Goal: Task Accomplishment & Management: Manage account settings

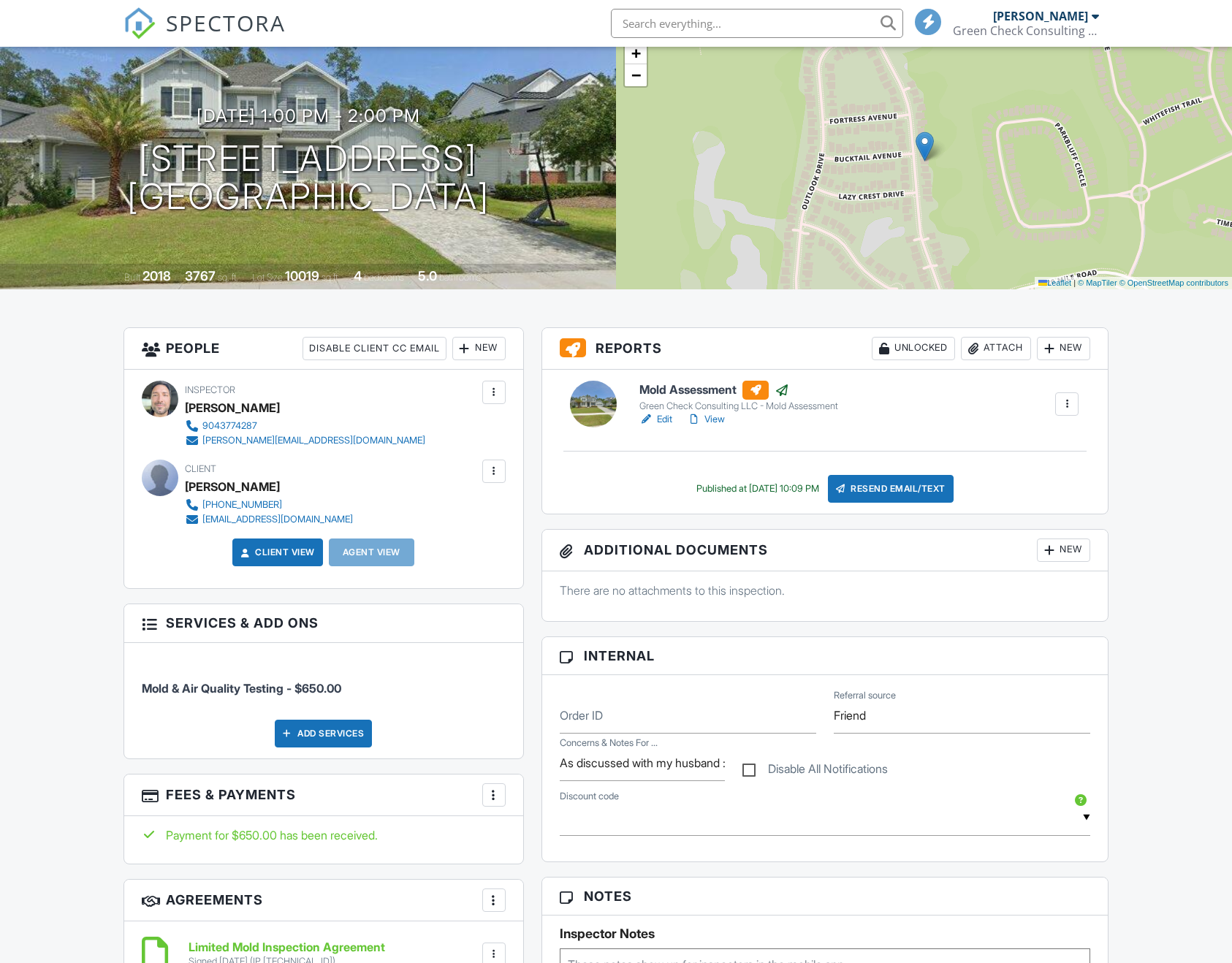
click at [1057, 551] on div "New" at bounding box center [1063, 550] width 54 height 24
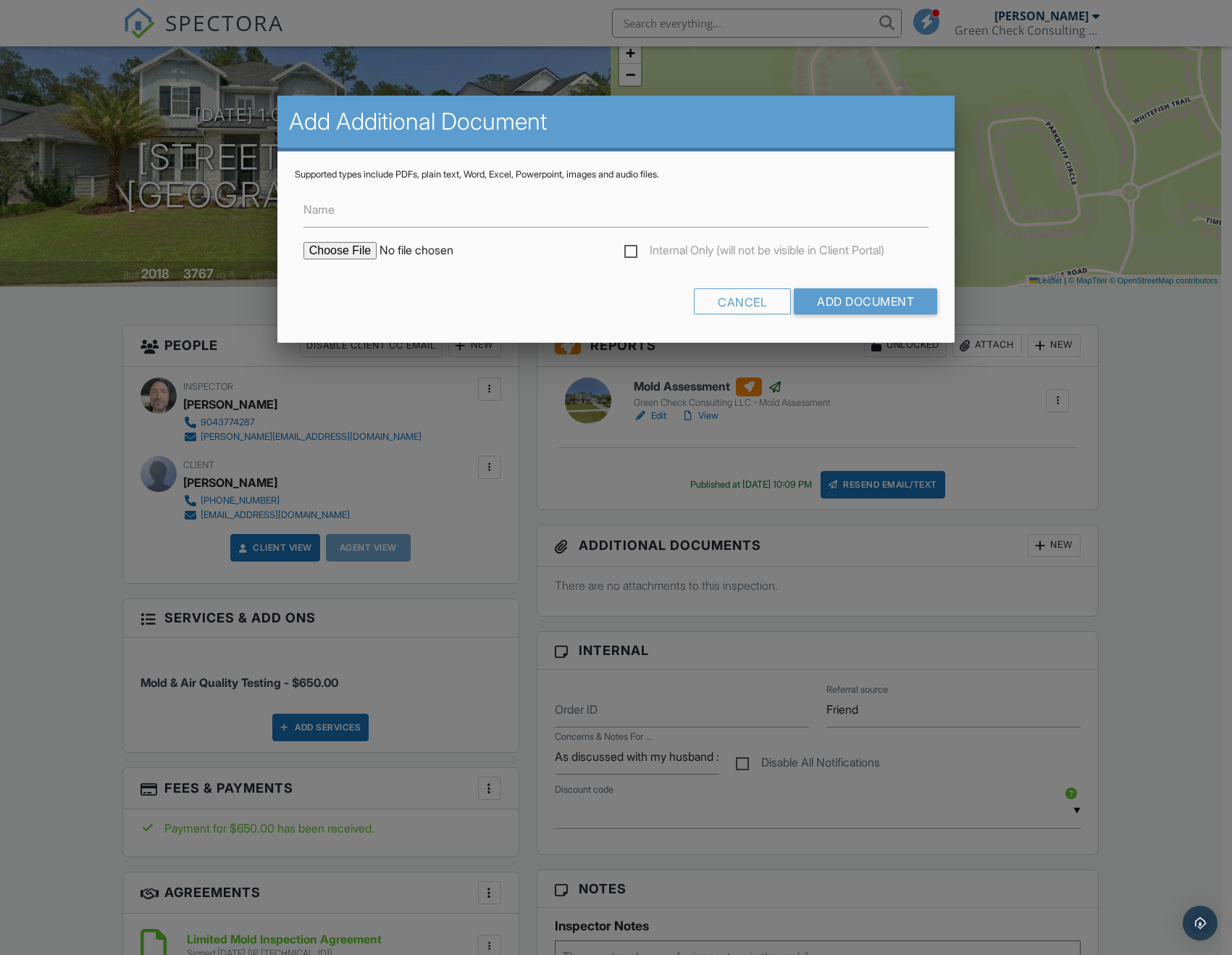
click at [339, 248] on input "file" at bounding box center [427, 250] width 247 height 17
type input "C:\fakepath\M-GCC-251319-288 Spanish Creek Dr.pdf"
click at [327, 214] on label "Name" at bounding box center [319, 210] width 31 height 16
click at [0, 0] on input "Name" at bounding box center [0, 0] width 0 height 0
click at [342, 206] on input "Name" at bounding box center [616, 209] width 625 height 35
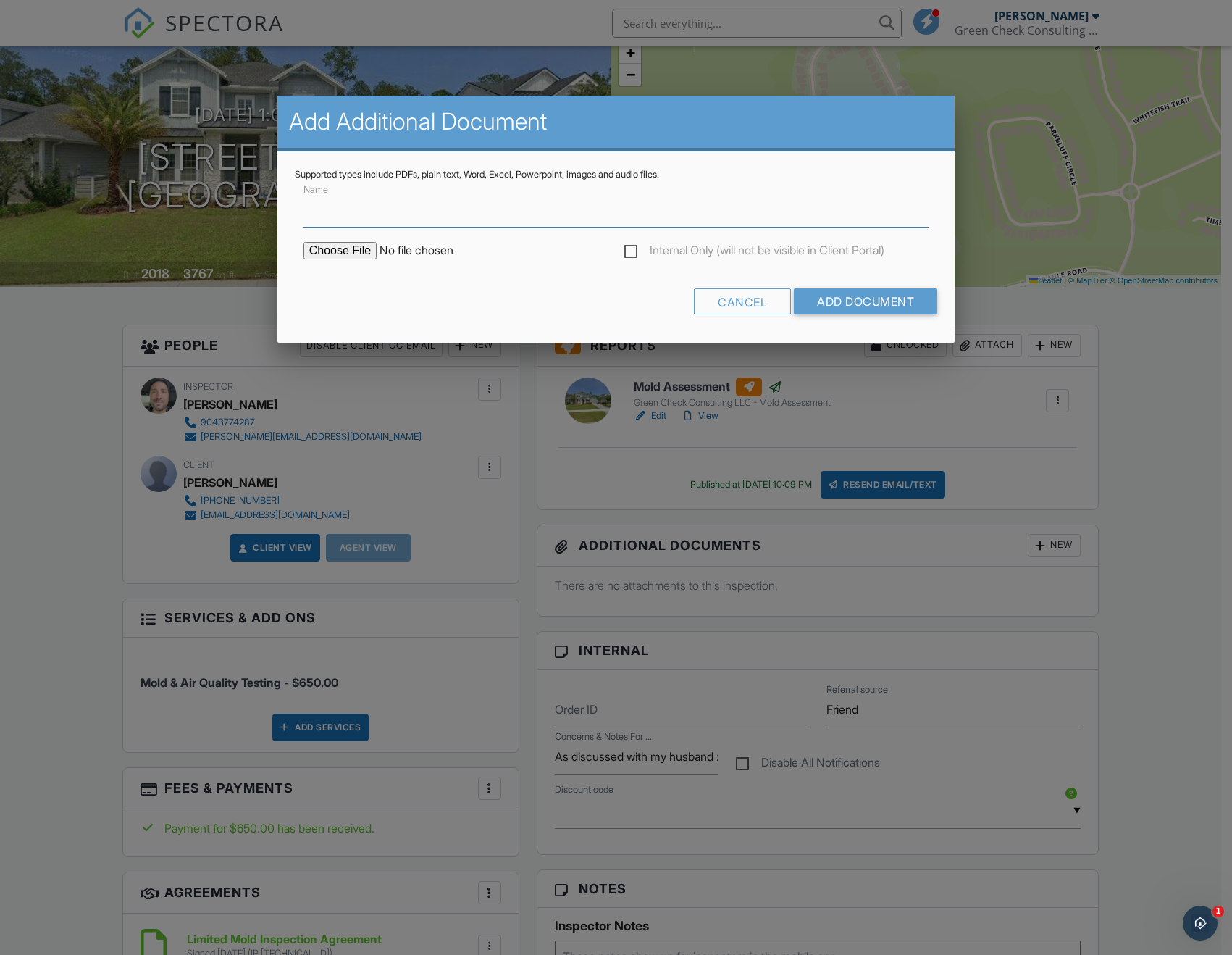
type input "Lab Report"
click at [843, 290] on input "Add Document" at bounding box center [865, 301] width 143 height 26
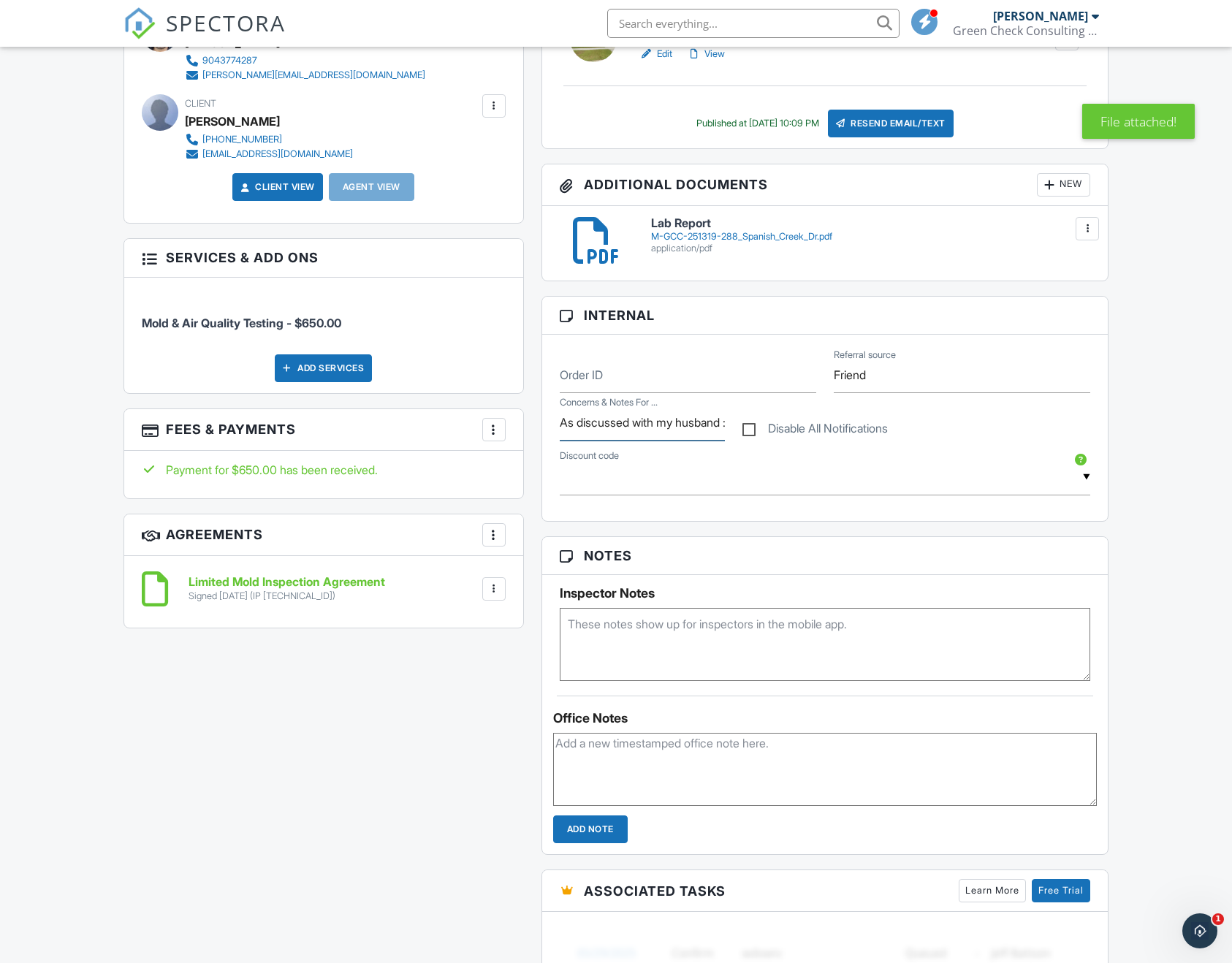
click at [677, 424] on input "As discussed with my husband :)" at bounding box center [642, 422] width 165 height 35
click at [677, 423] on input "As discussed with my husband :)" at bounding box center [642, 422] width 165 height 35
click at [59, 462] on div "New Inspection Dashboard Inspections Templates Contacts Metrics Automations Pay…" at bounding box center [616, 722] width 1232 height 2373
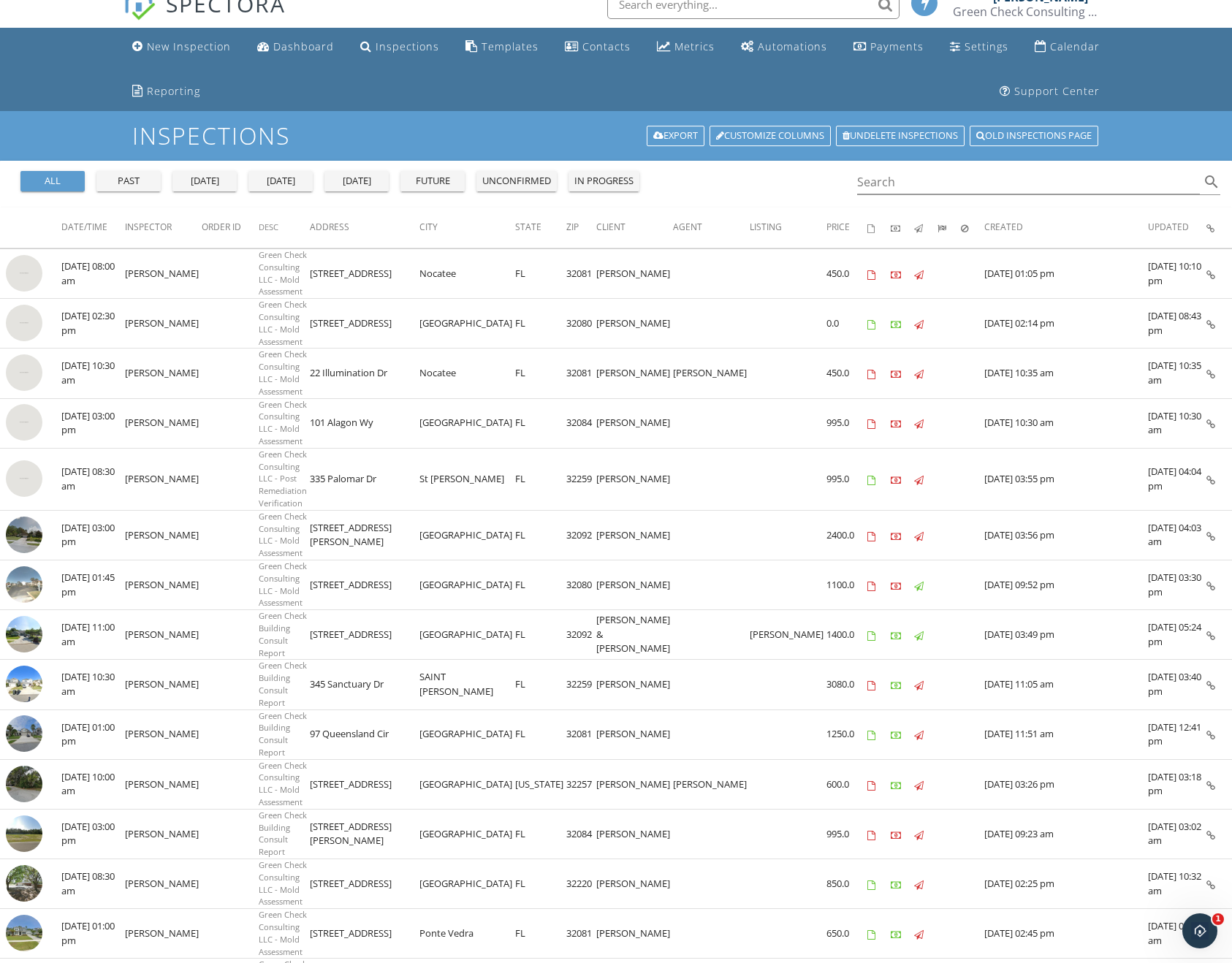
scroll to position [9, 0]
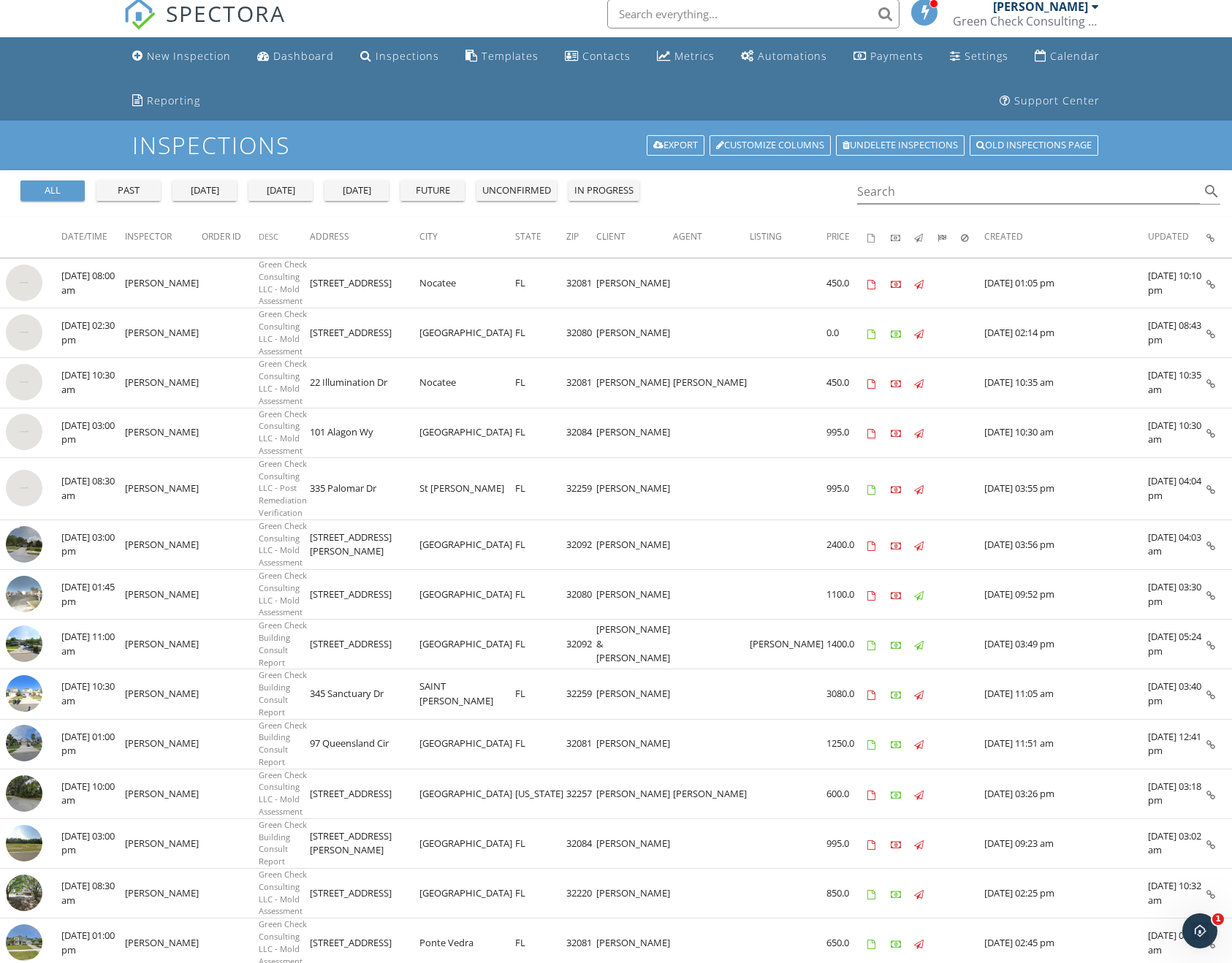
click at [849, 519] on td "2400.0" at bounding box center [846, 544] width 41 height 50
click at [833, 519] on td "2400.0" at bounding box center [846, 544] width 41 height 50
click at [788, 519] on td at bounding box center [788, 544] width 77 height 50
drag, startPoint x: 62, startPoint y: 496, endPoint x: 1185, endPoint y: 503, distance: 1123.0
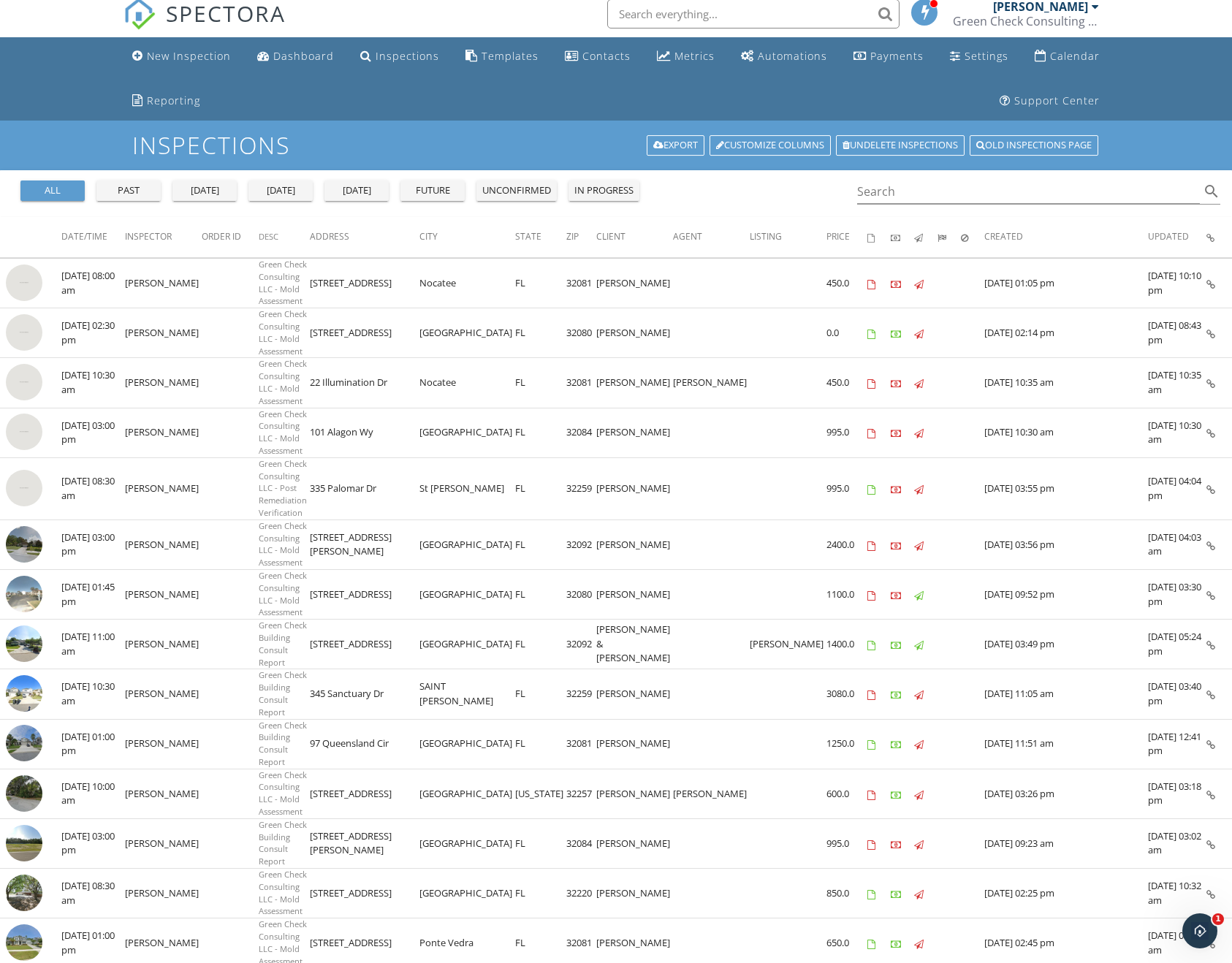
click at [1185, 519] on tr "check_box_outline_blank 09/26/2025 03:00 pm Michael Baker Green Check Consultin…" at bounding box center [616, 544] width 1232 height 50
click at [1205, 519] on td "09/26/2025 04:03 am" at bounding box center [1177, 544] width 58 height 50
drag, startPoint x: 1205, startPoint y: 507, endPoint x: 759, endPoint y: 501, distance: 446.0
click at [759, 519] on tr "check_box_outline_blank 09/26/2025 03:00 pm Michael Baker Green Check Consultin…" at bounding box center [616, 544] width 1232 height 50
click at [745, 519] on td at bounding box center [711, 544] width 77 height 50
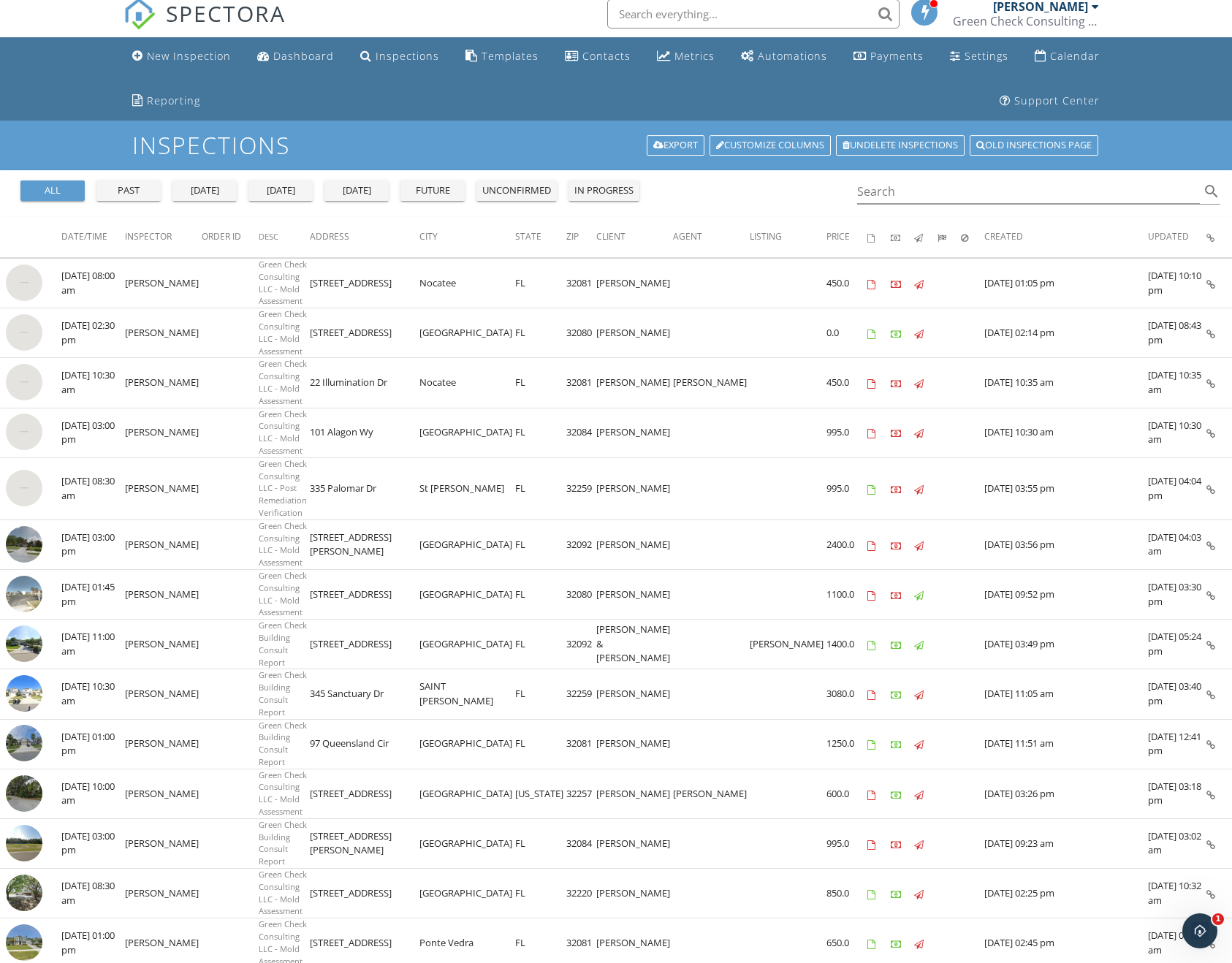
drag, startPoint x: 55, startPoint y: 487, endPoint x: 1106, endPoint y: 488, distance: 1051.0
click at [1106, 519] on tr "check_box_outline_blank 09/26/2025 03:00 pm Michael Baker Green Check Consultin…" at bounding box center [616, 544] width 1232 height 50
click at [778, 519] on td at bounding box center [788, 544] width 77 height 50
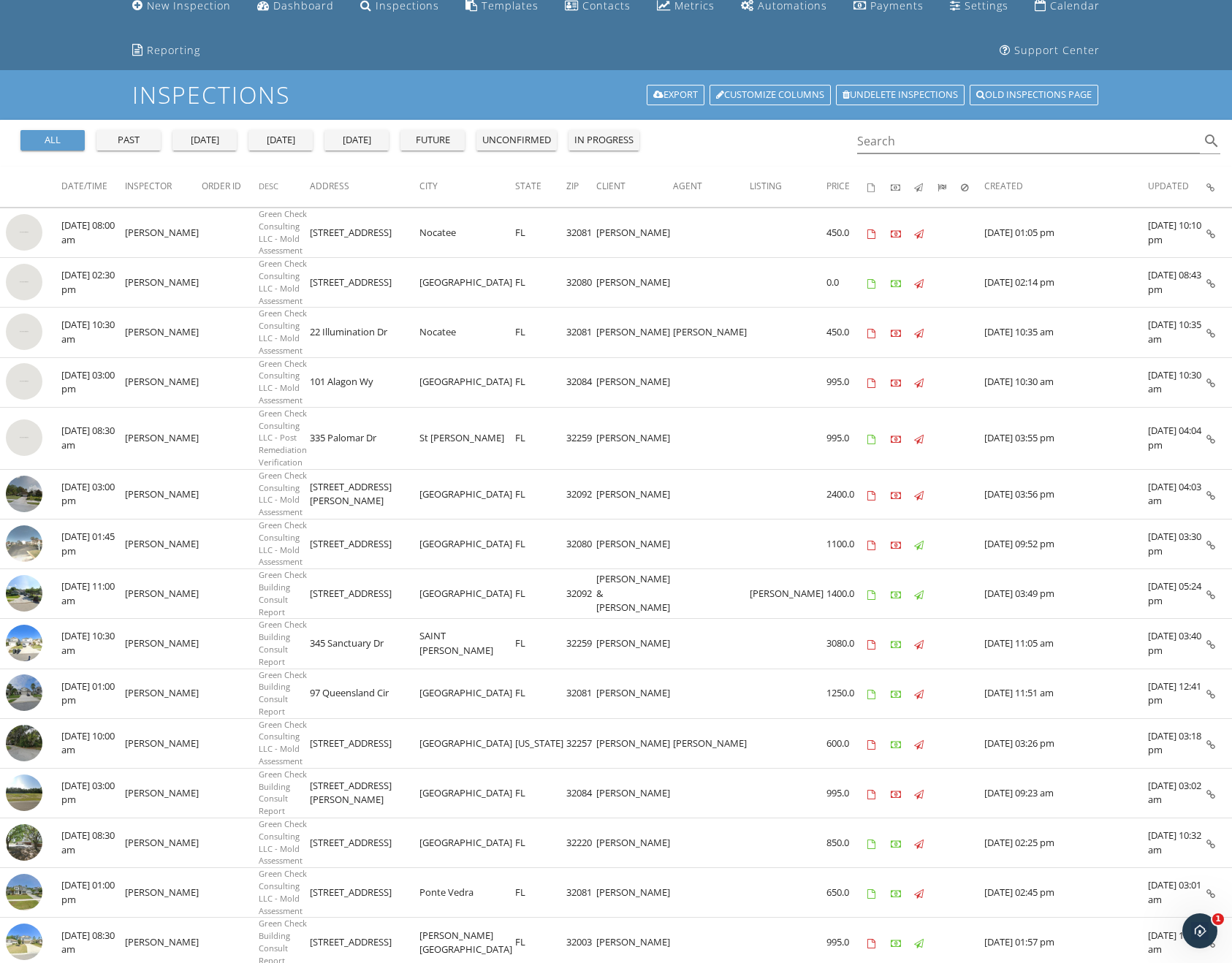
scroll to position [0, 0]
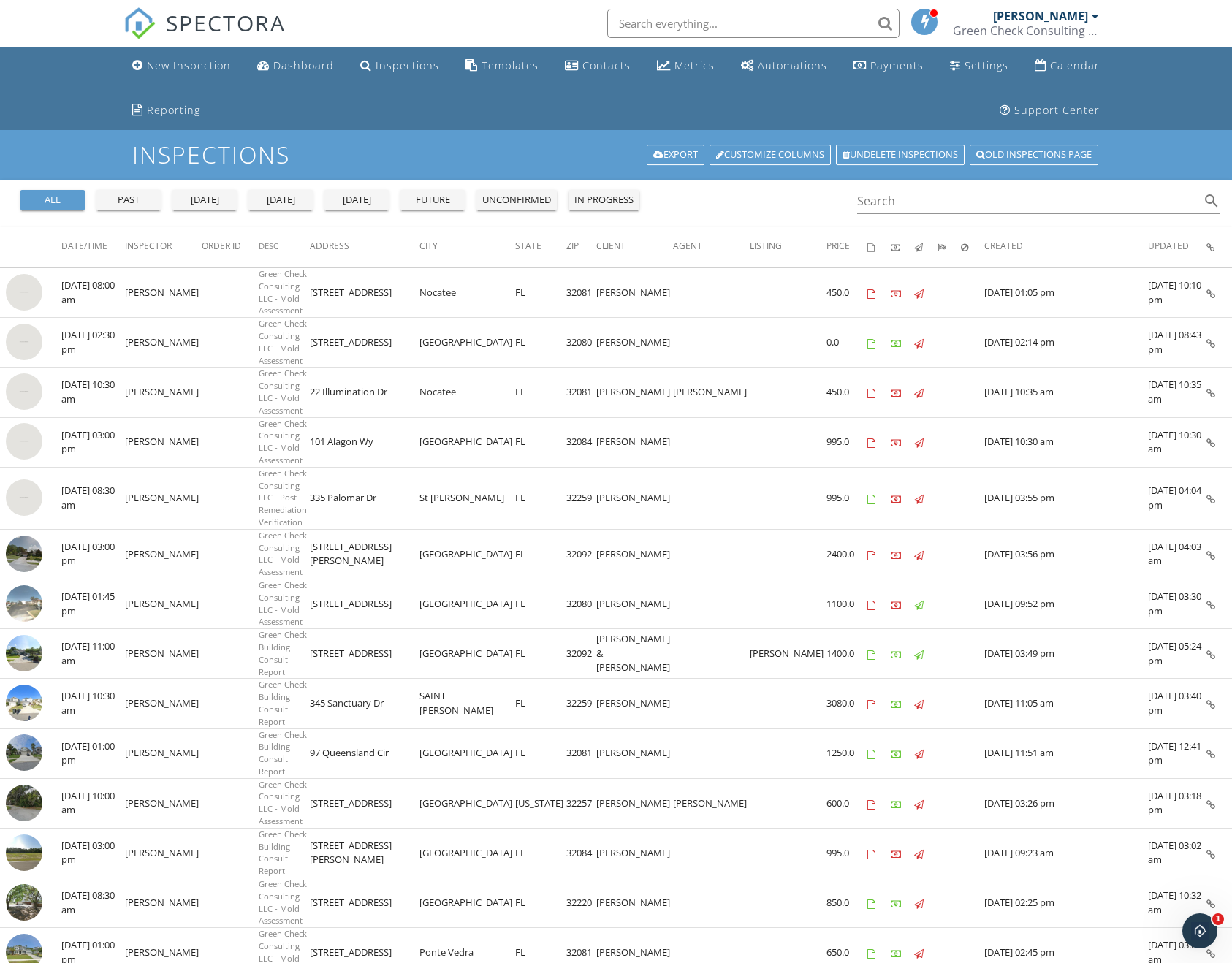
click at [25, 684] on img at bounding box center [24, 703] width 36 height 36
click at [488, 140] on div "Inspections Export Customize Columns Undelete inspections Old inspections page" at bounding box center [616, 154] width 1232 height 49
click at [706, 192] on div "all past yesterday today tomorrow future unconfirmed in progress Search search" at bounding box center [616, 203] width 1232 height 47
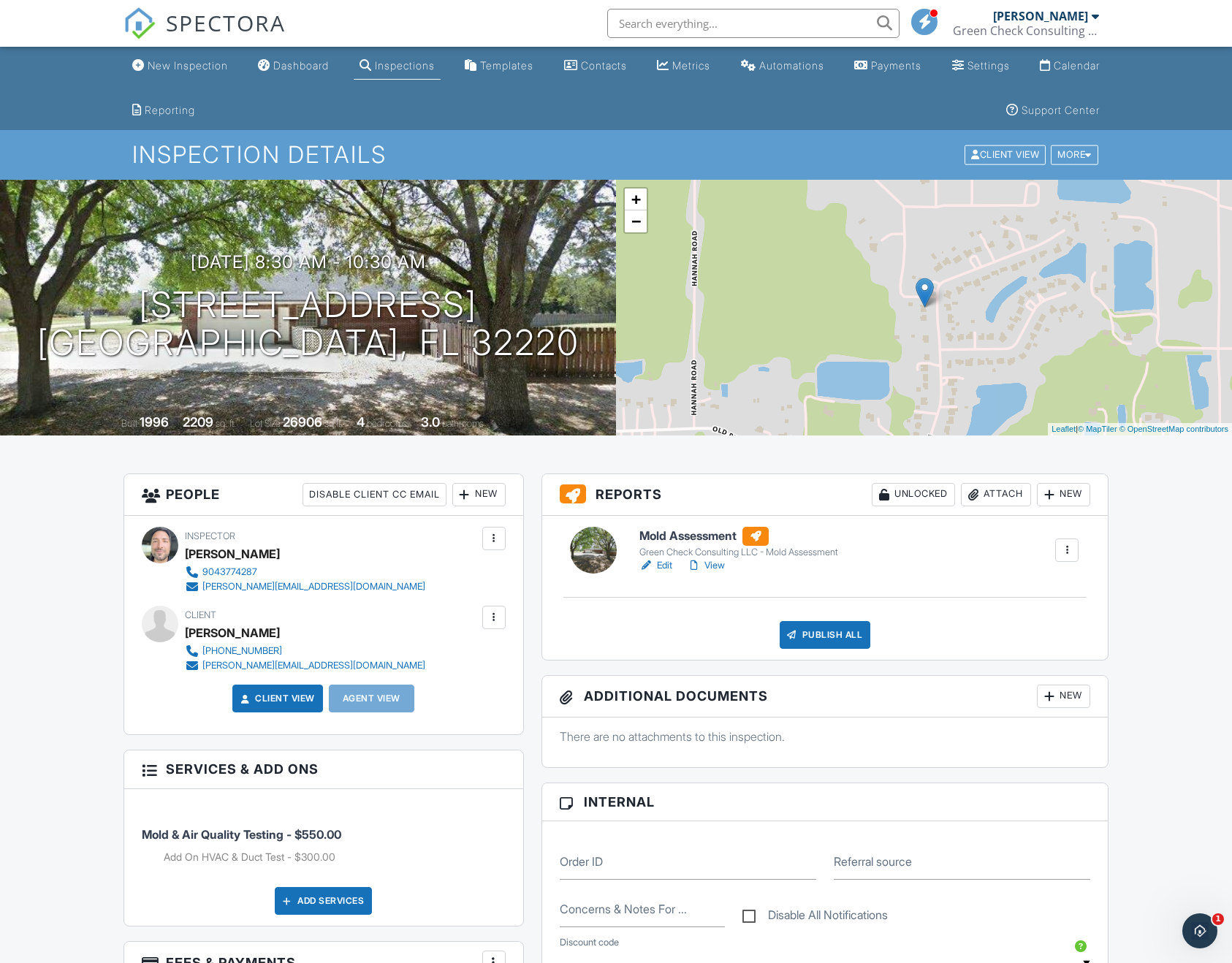
click at [663, 563] on link "Edit" at bounding box center [655, 565] width 33 height 15
click at [1064, 699] on div "New" at bounding box center [1063, 696] width 54 height 24
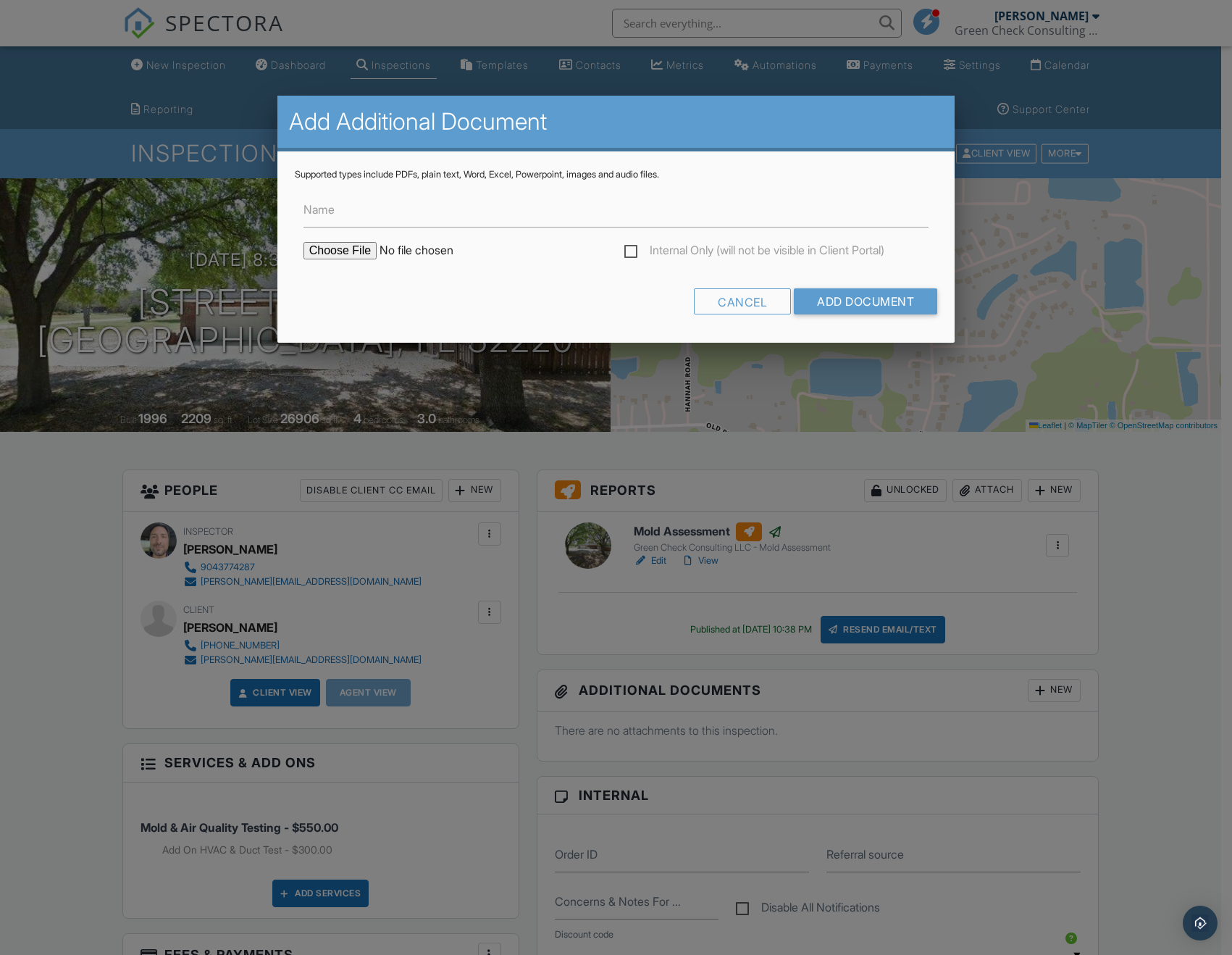
click at [339, 257] on input "file" at bounding box center [427, 250] width 247 height 17
type input "C:\fakepath\M-GCC-251320-1146 Pebble Ridge Dr.pdf"
click at [333, 210] on label "Name" at bounding box center [319, 210] width 31 height 16
click at [0, 0] on input "Name" at bounding box center [0, 0] width 0 height 0
click at [311, 210] on label "Name" at bounding box center [319, 210] width 31 height 16
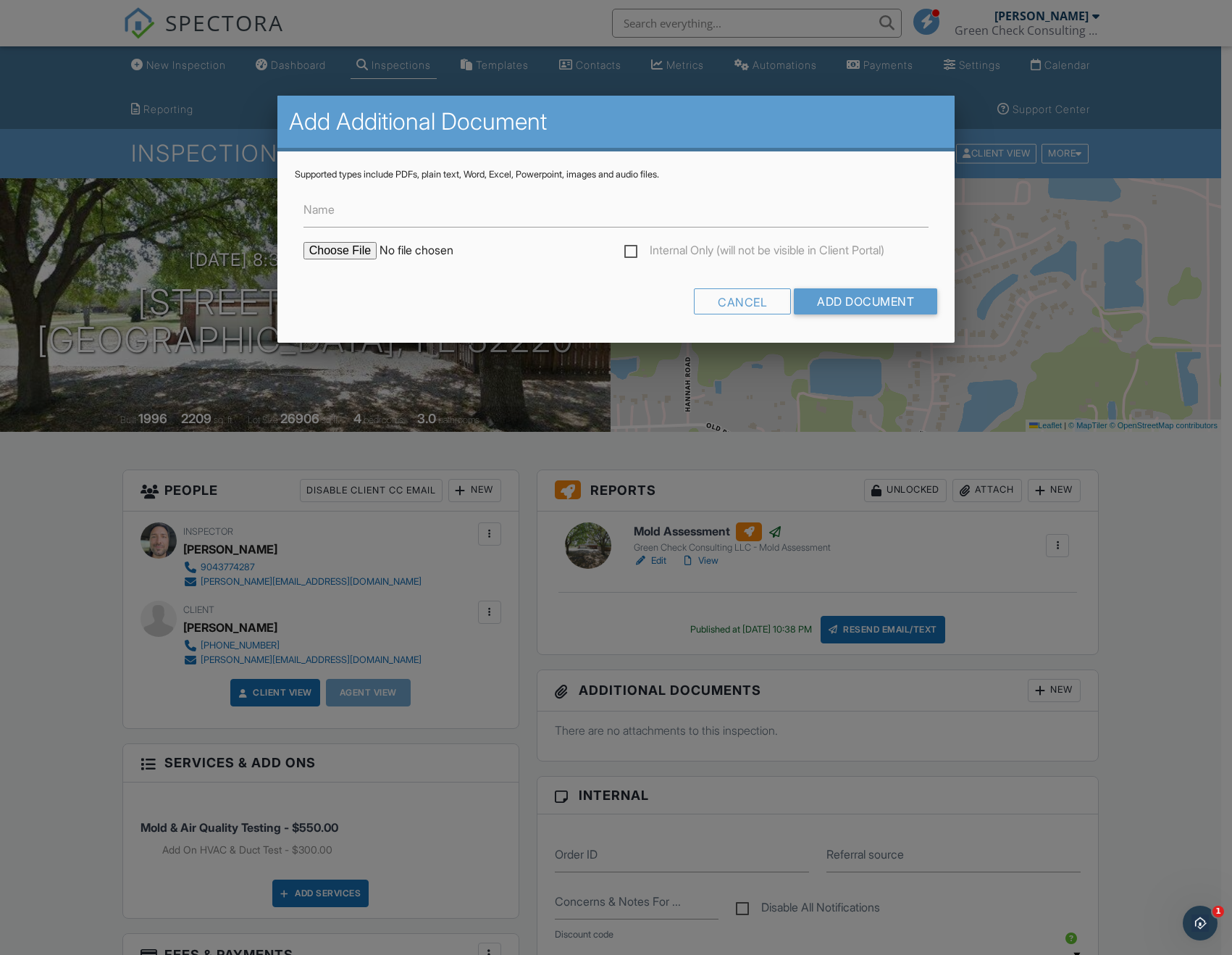
click at [0, 0] on input "Name" at bounding box center [0, 0] width 0 height 0
click at [325, 221] on input "Name" at bounding box center [616, 209] width 625 height 35
type input "Lab Report"
click at [842, 296] on input "Add Document" at bounding box center [865, 301] width 143 height 26
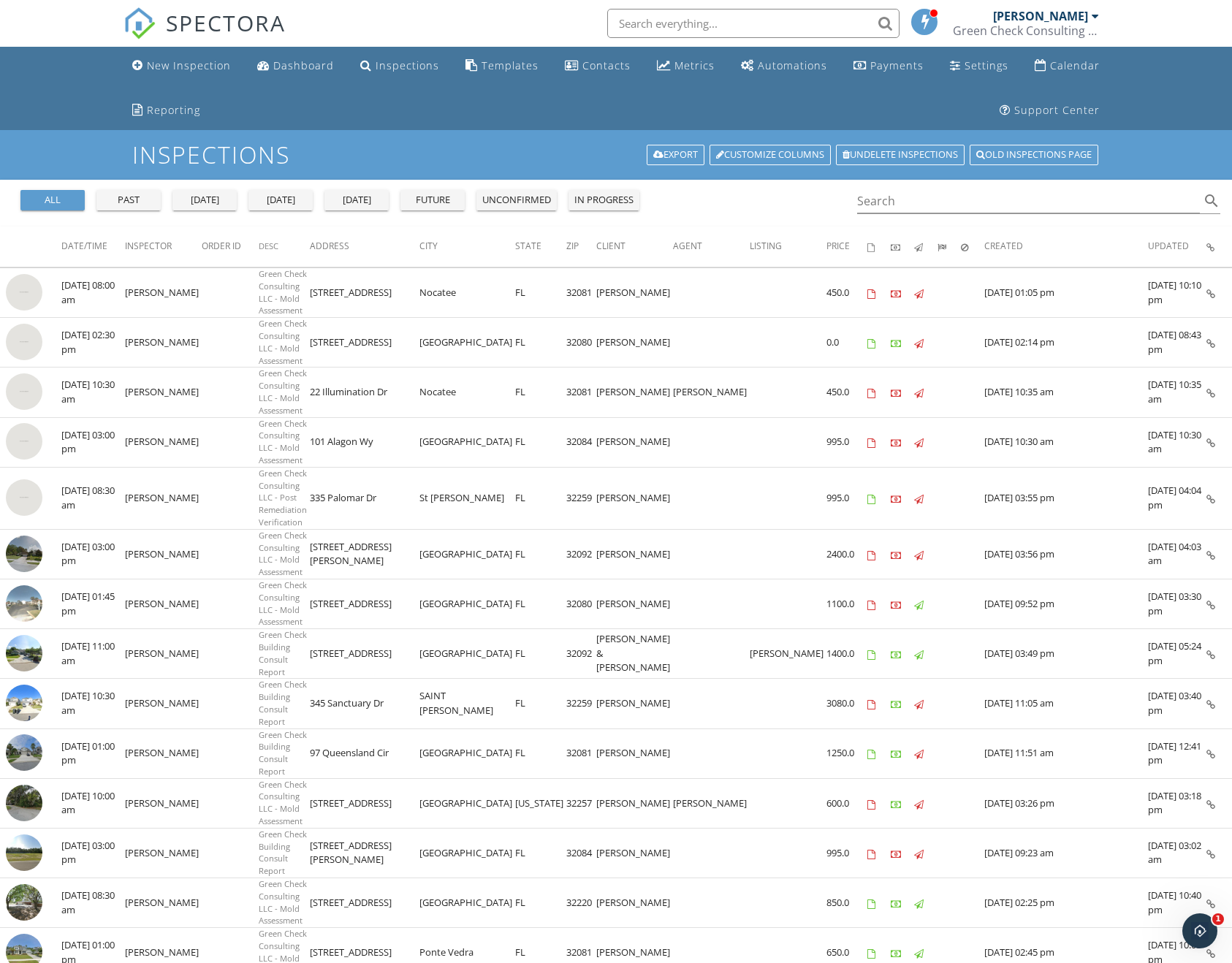
click at [920, 601] on icon at bounding box center [919, 605] width 9 height 9
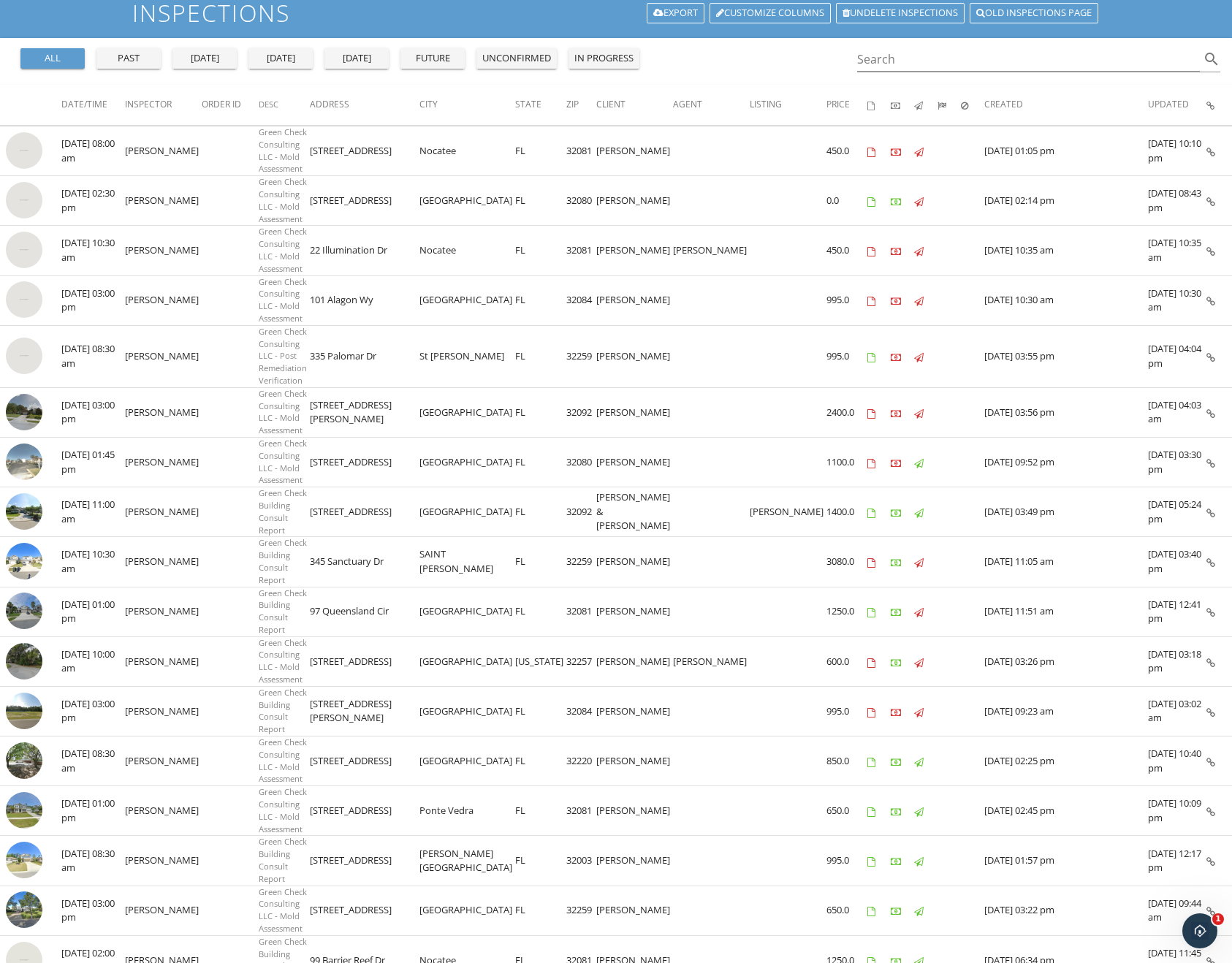
scroll to position [146, 0]
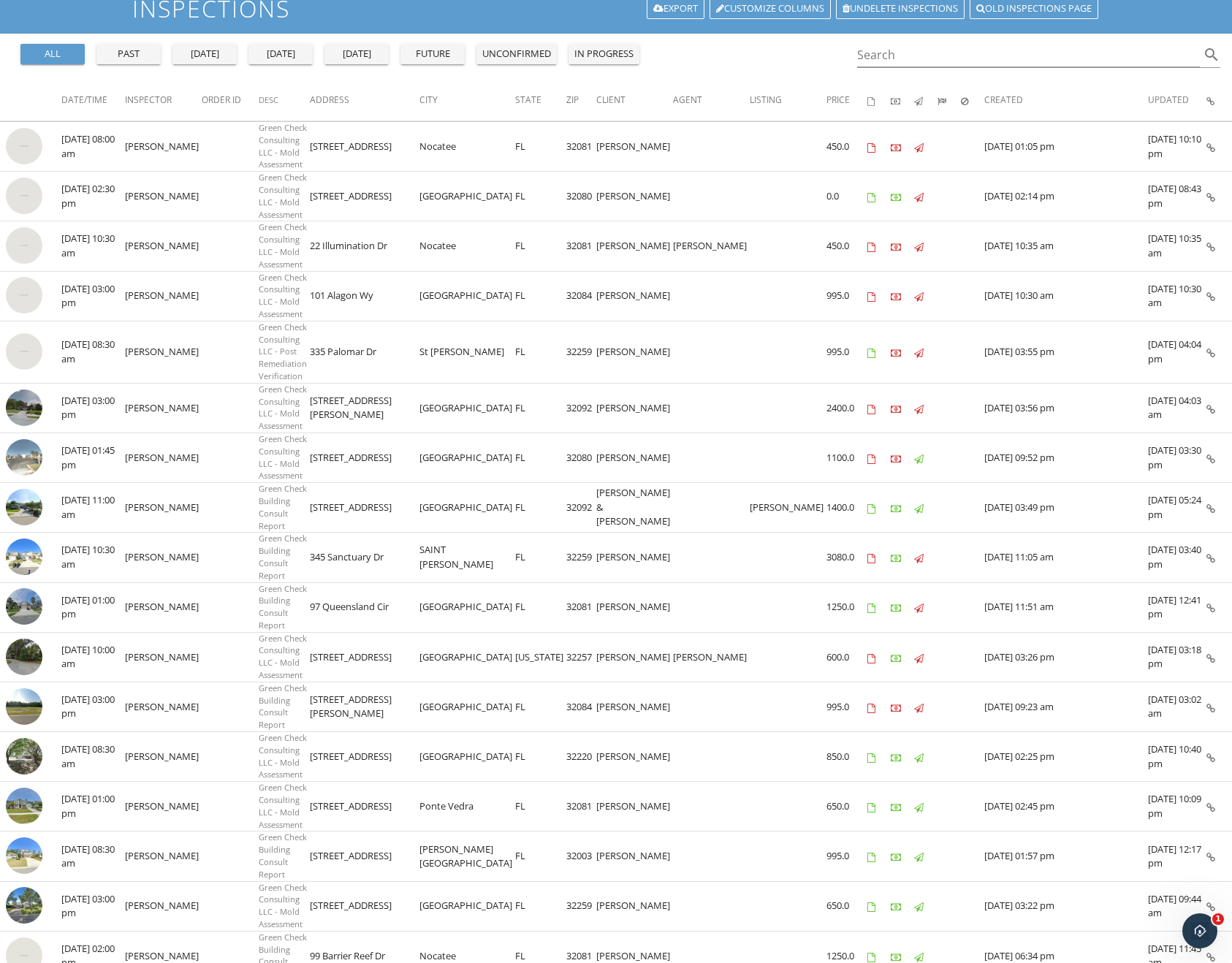
click at [659, 682] on td "[PERSON_NAME]" at bounding box center [635, 706] width 77 height 50
click at [714, 682] on td at bounding box center [711, 706] width 77 height 50
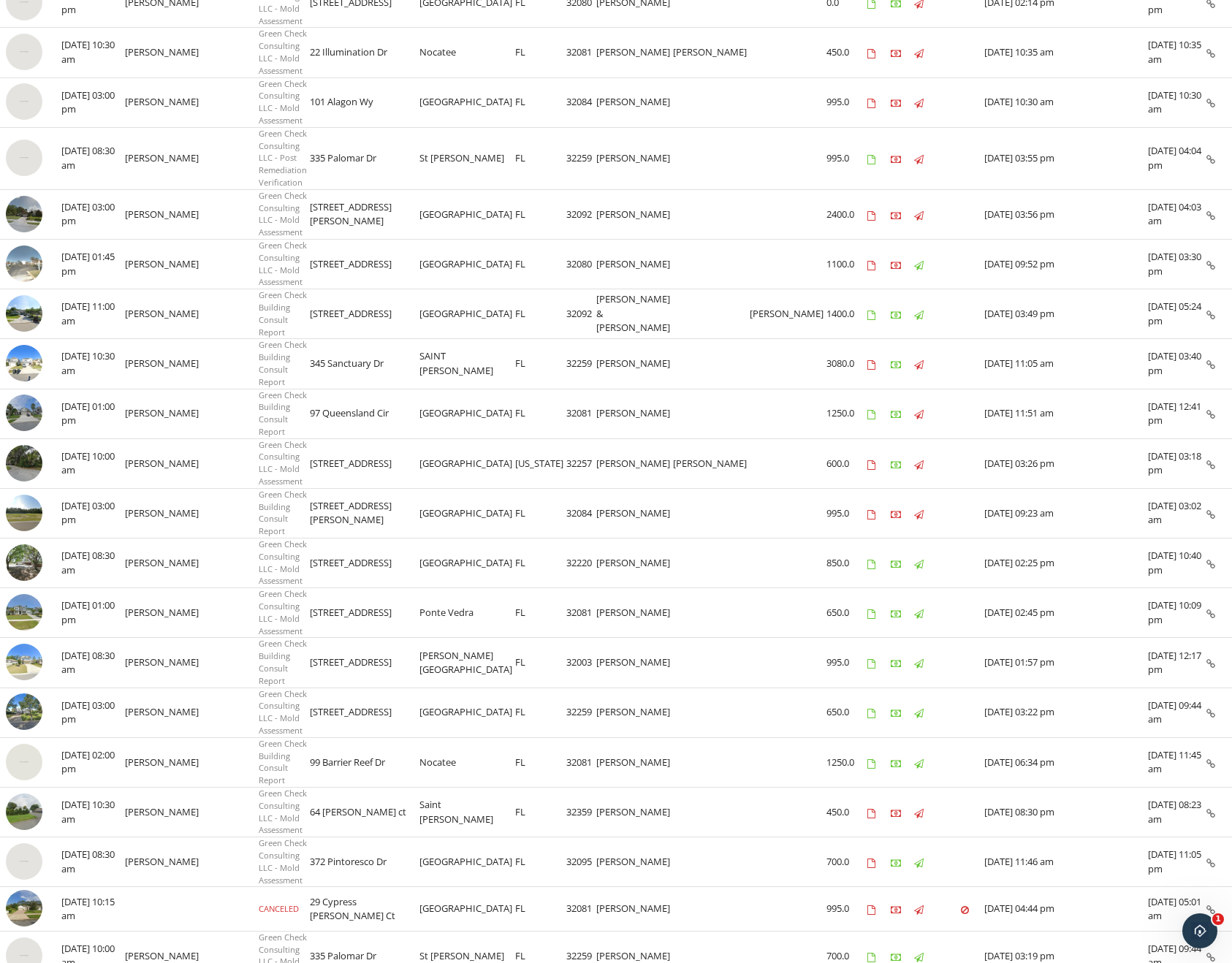
scroll to position [365, 0]
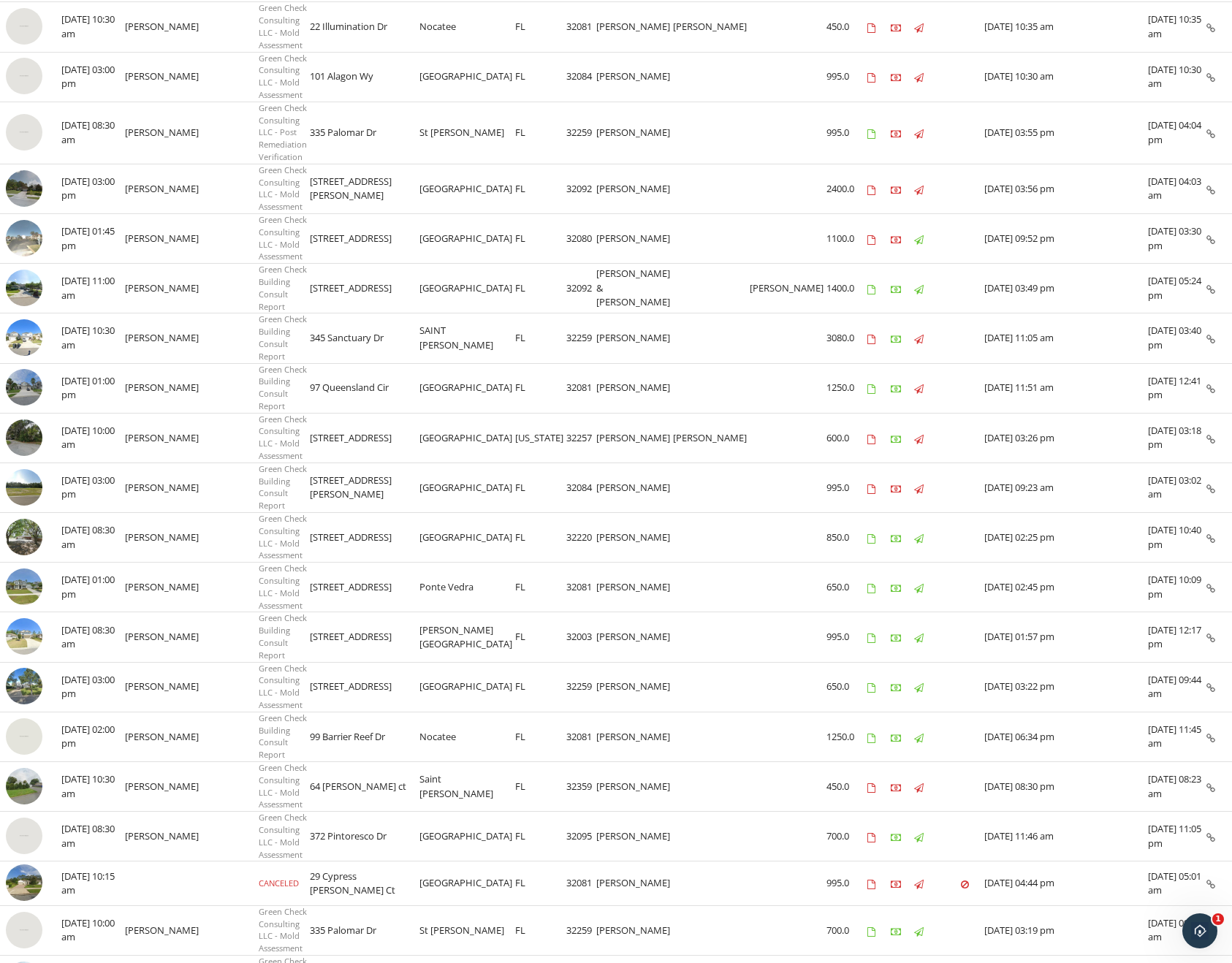
click at [39, 419] on img at bounding box center [24, 437] width 36 height 36
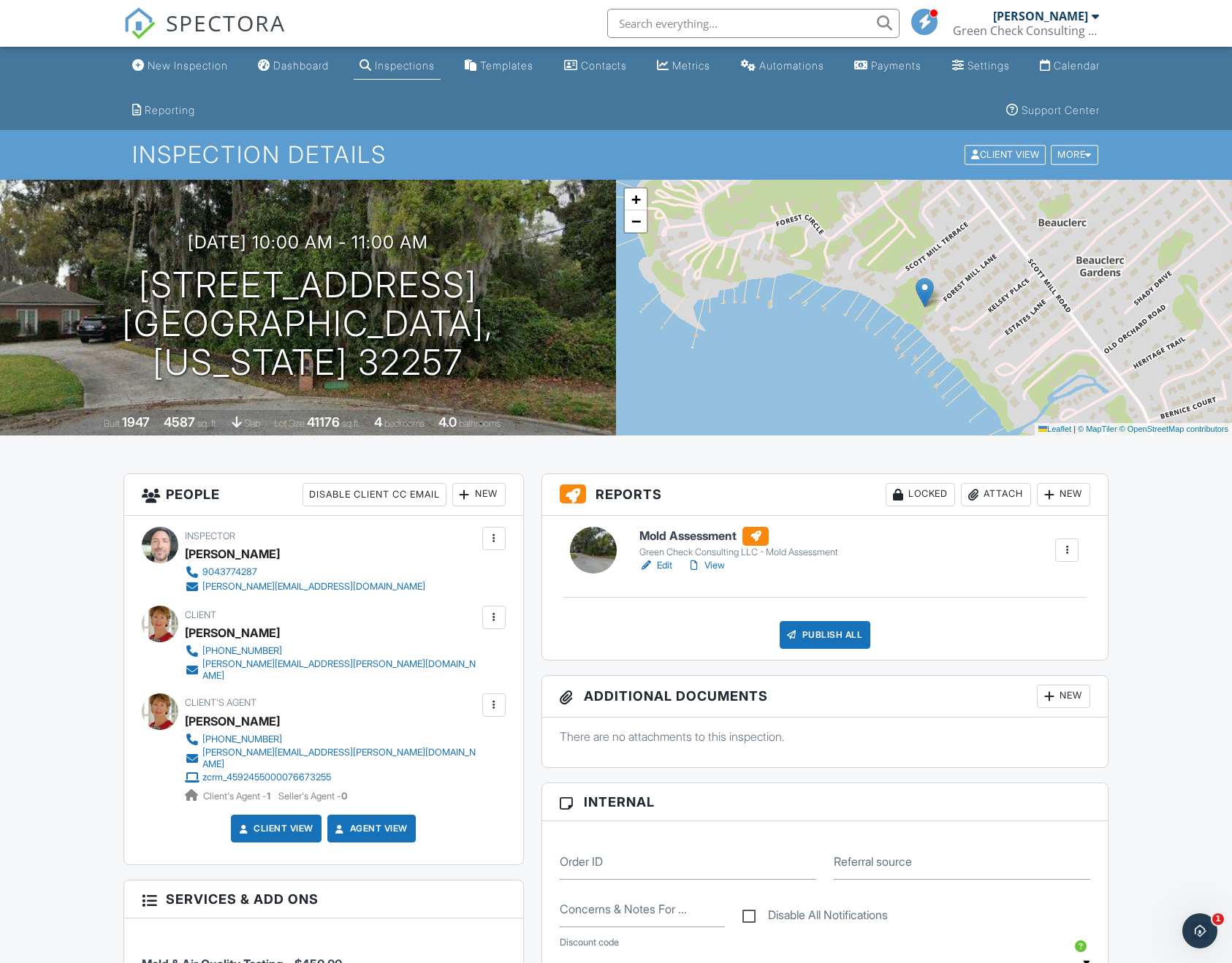
click at [657, 568] on link "Edit" at bounding box center [655, 565] width 33 height 15
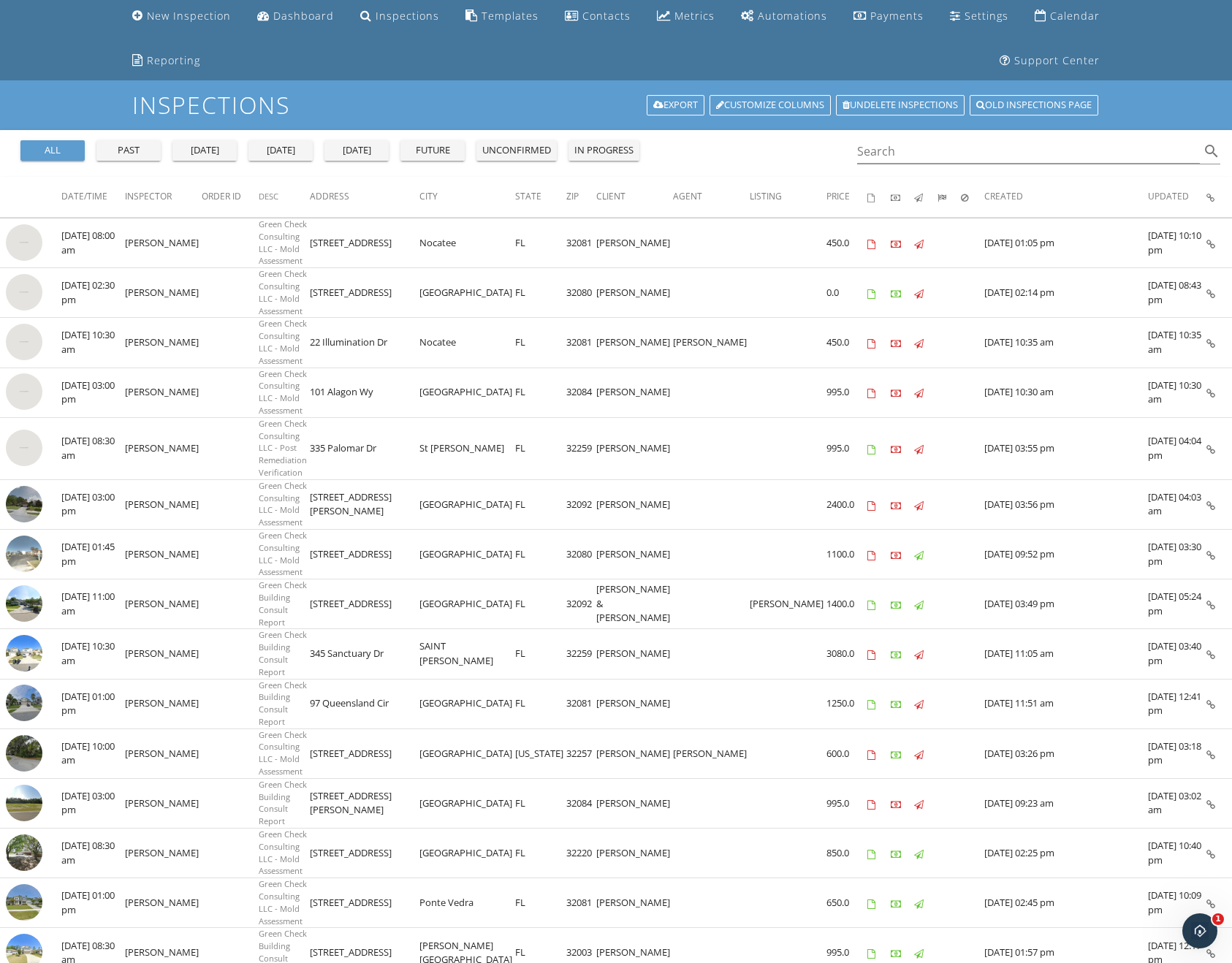
scroll to position [146, 0]
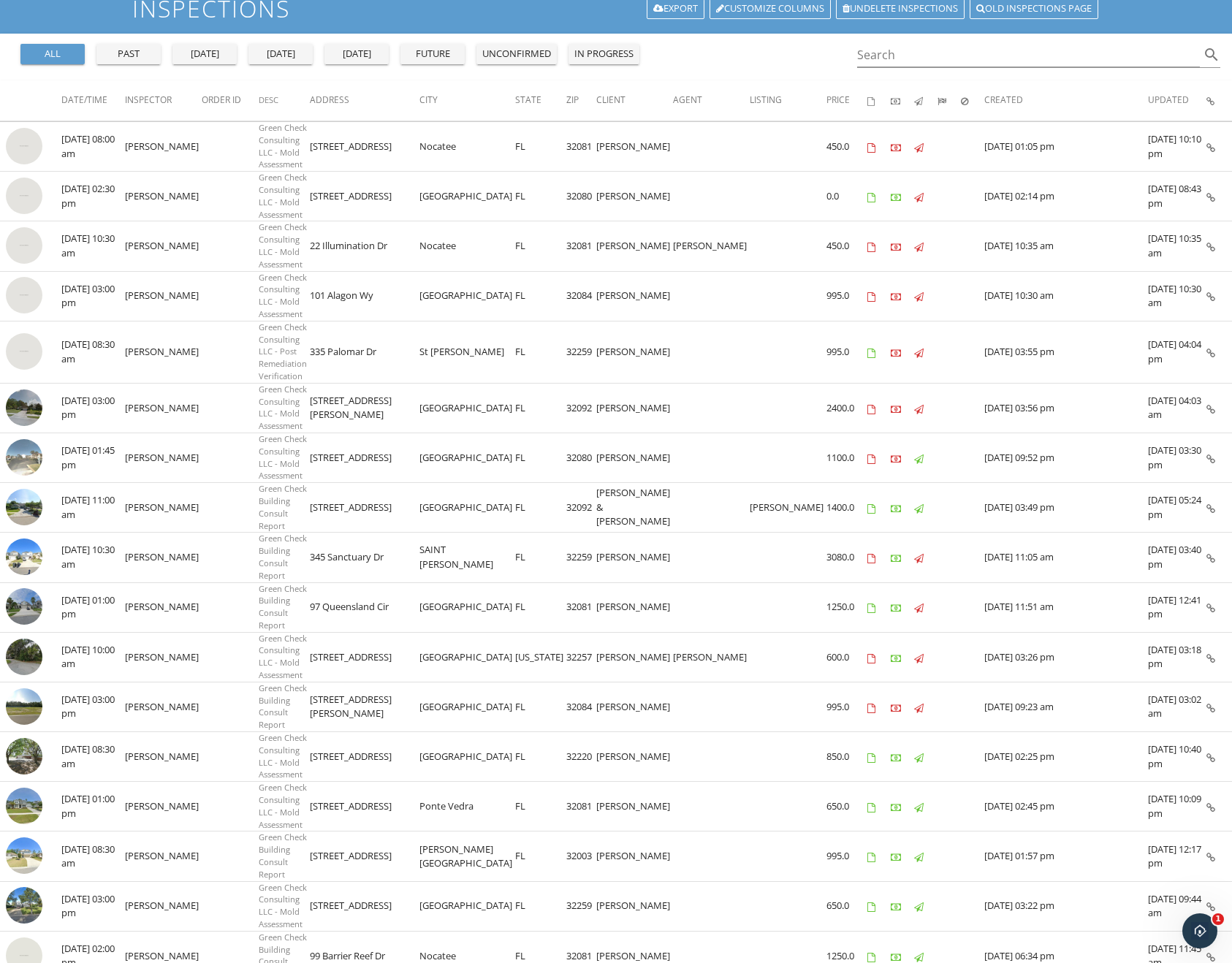
click at [512, 13] on h1 "Inspections" at bounding box center [616, 8] width 967 height 25
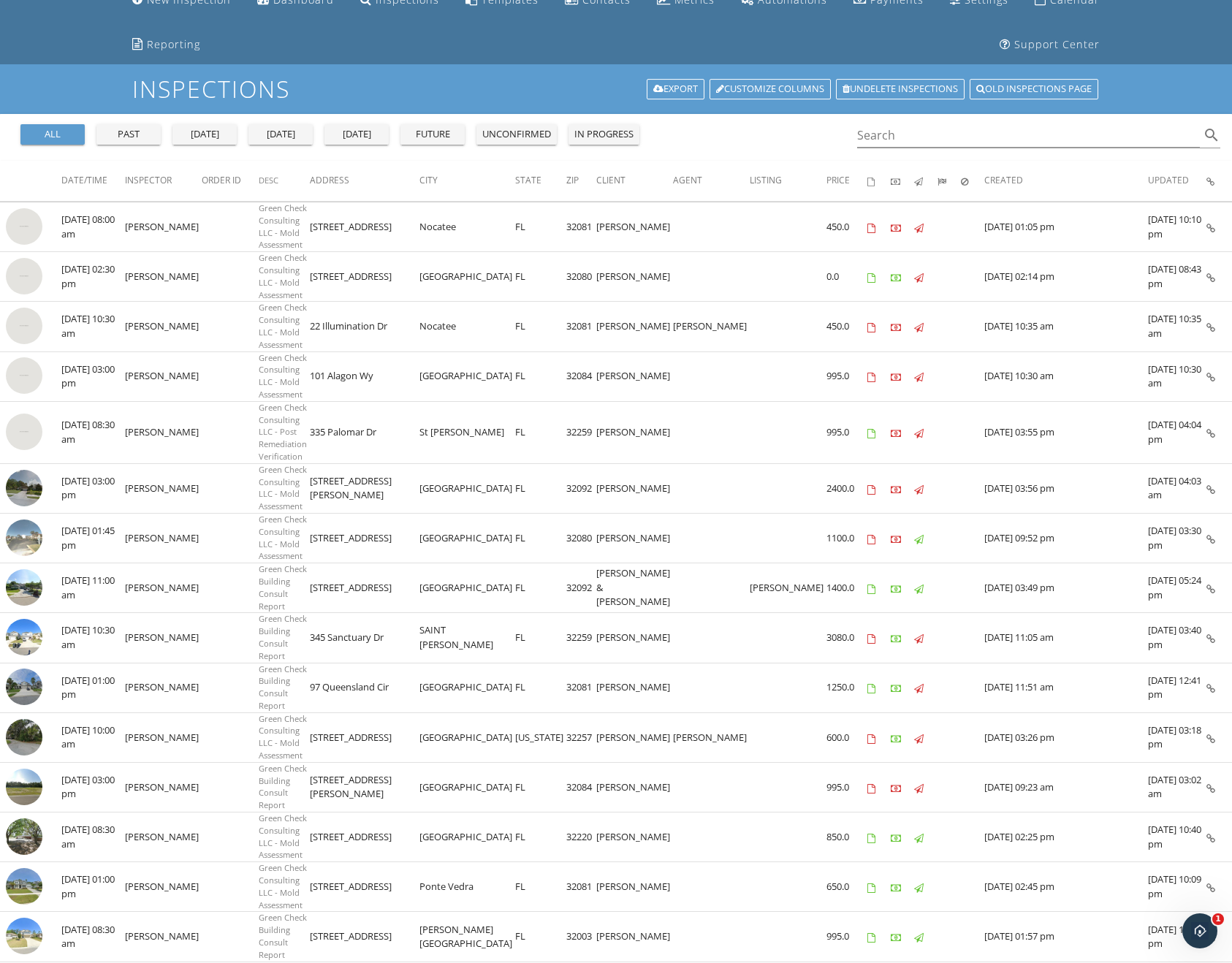
scroll to position [0, 0]
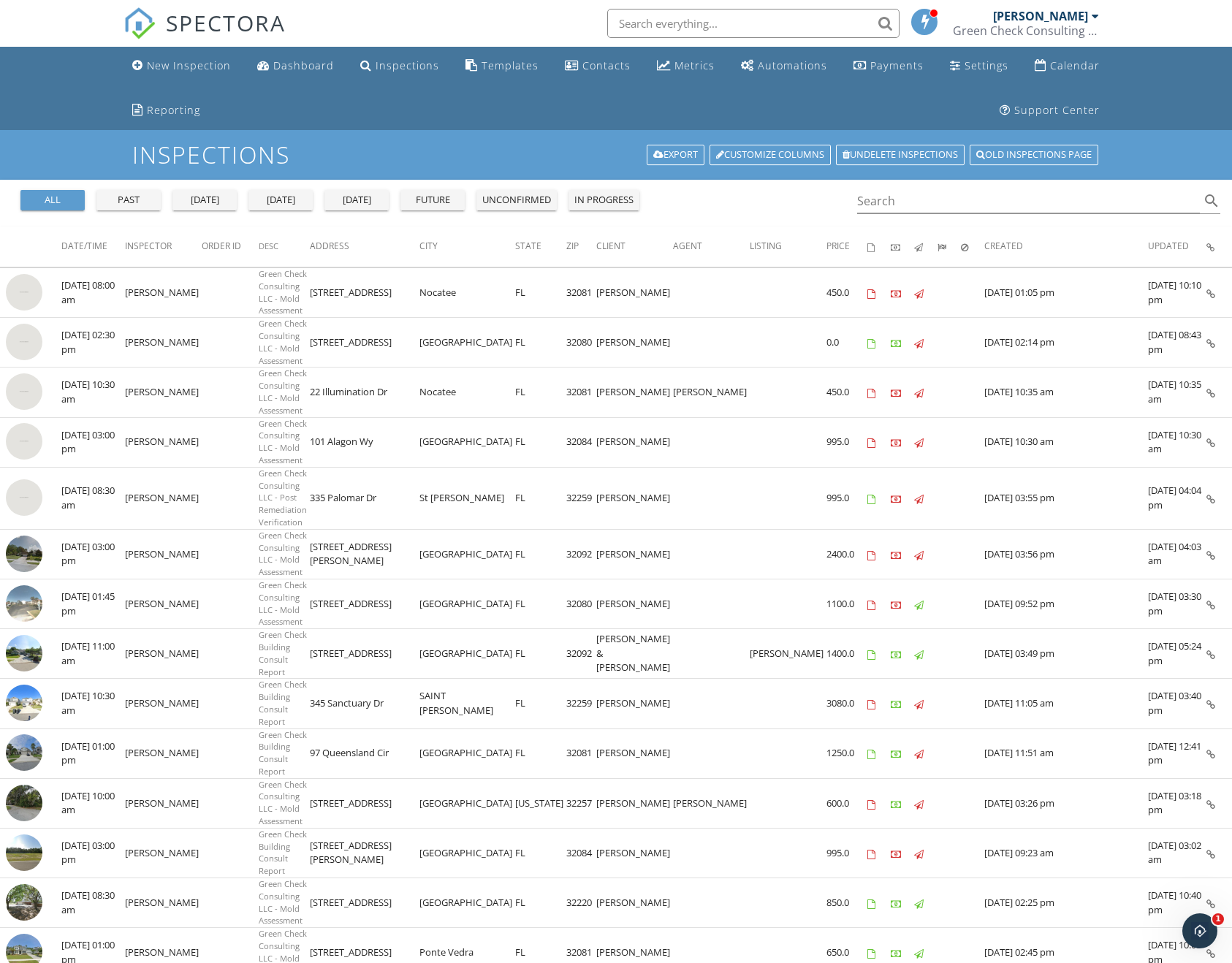
click at [64, 74] on ul "New Inspection Dashboard Inspections Templates Contacts Metrics Automations Pay…" at bounding box center [616, 89] width 1232 height 84
click at [50, 74] on ul "New Inspection Dashboard Inspections Templates Contacts Metrics Automations Pay…" at bounding box center [616, 89] width 1232 height 84
click at [44, 15] on nav "SPECTORA Michael Baker Green Check Consulting LLC Role: Inspector Change Role D…" at bounding box center [616, 24] width 1232 height 47
click at [49, 92] on ul "New Inspection Dashboard Inspections Templates Contacts Metrics Automations Pay…" at bounding box center [616, 89] width 1232 height 84
